Goal: Task Accomplishment & Management: Use online tool/utility

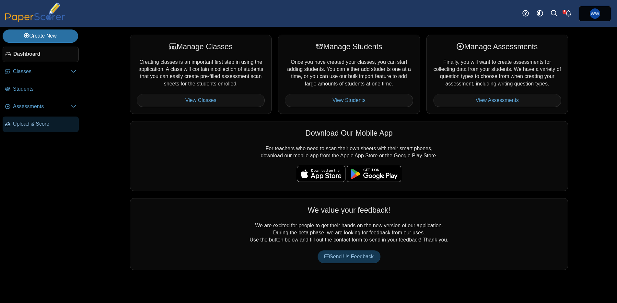
click at [31, 127] on span "Upload & Score" at bounding box center [44, 124] width 63 height 7
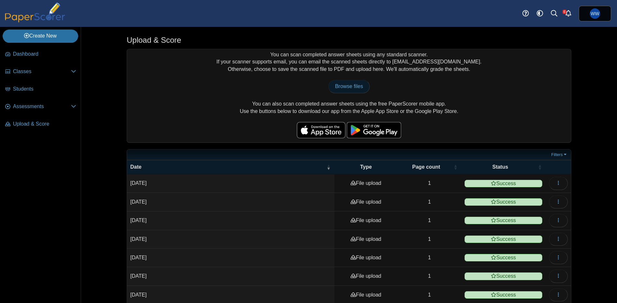
click at [350, 84] on span "Browse files" at bounding box center [349, 87] width 28 height 6
type input "**********"
click at [371, 103] on div "You can scan completed answer sheets using any standard scanner. If your scanne…" at bounding box center [349, 95] width 444 height 93
click at [369, 104] on div "You can scan completed answer sheets using any standard scanner. If your scanne…" at bounding box center [349, 95] width 444 height 93
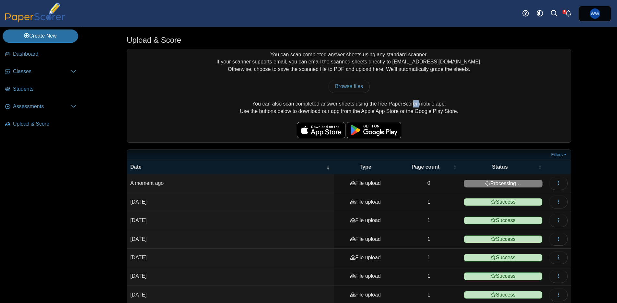
click at [369, 104] on div "You can scan completed answer sheets using any standard scanner. If your scanne…" at bounding box center [349, 95] width 444 height 93
click at [387, 68] on div "You can scan completed answer sheets using any standard scanner. If your scanne…" at bounding box center [349, 95] width 444 height 93
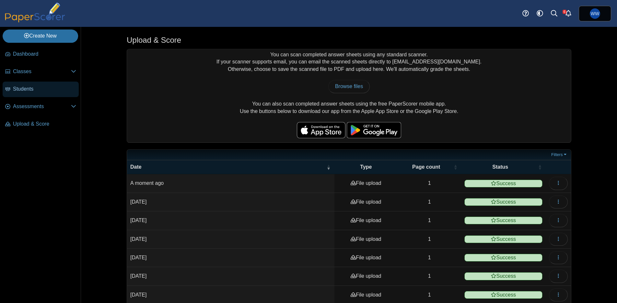
click at [20, 95] on link "Students" at bounding box center [41, 90] width 76 height 16
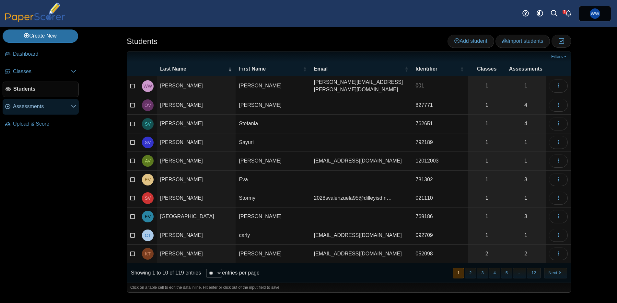
click at [29, 108] on span "Assessments" at bounding box center [42, 106] width 58 height 7
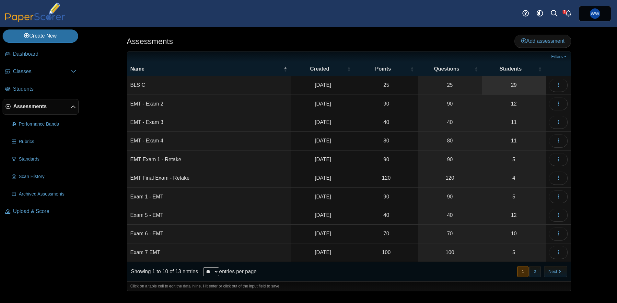
click at [495, 81] on link "29" at bounding box center [514, 85] width 64 height 18
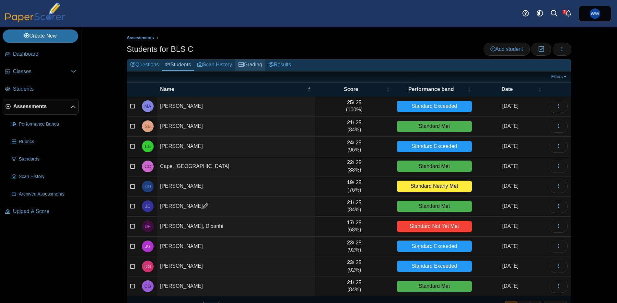
click at [253, 67] on link "Grading" at bounding box center [250, 65] width 30 height 12
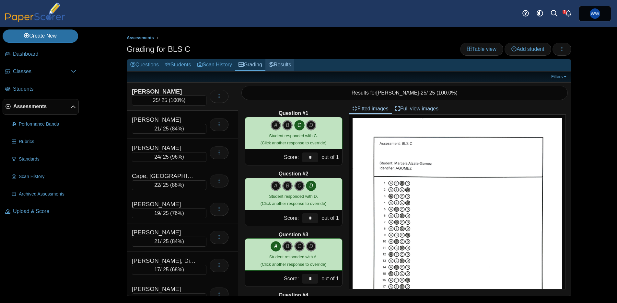
click at [294, 67] on link "Results" at bounding box center [279, 65] width 29 height 12
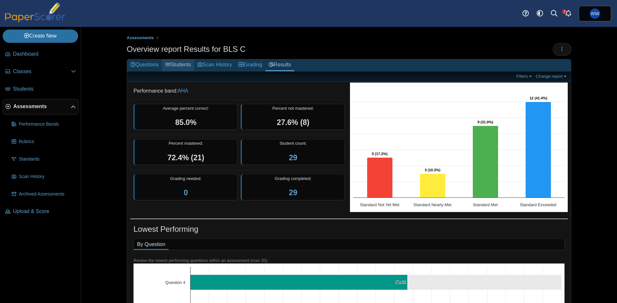
click at [183, 65] on link "Students" at bounding box center [178, 65] width 32 height 12
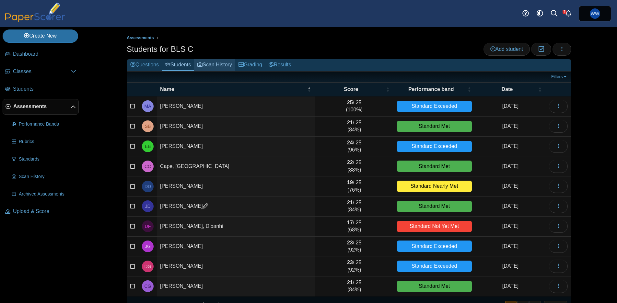
click at [235, 65] on link "Scan History" at bounding box center [214, 65] width 41 height 12
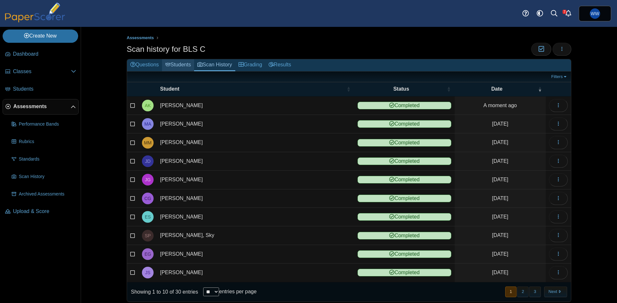
click at [168, 65] on icon at bounding box center [167, 64] width 5 height 5
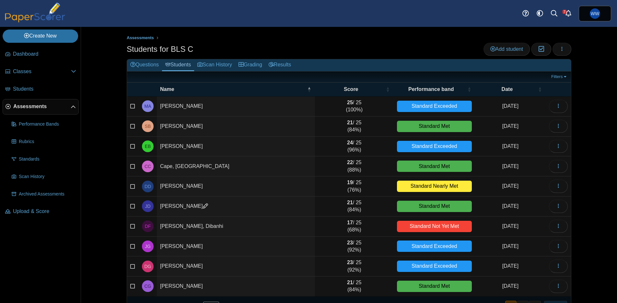
click at [560, 302] on button "Next" at bounding box center [555, 306] width 23 height 11
